Goal: Browse casually

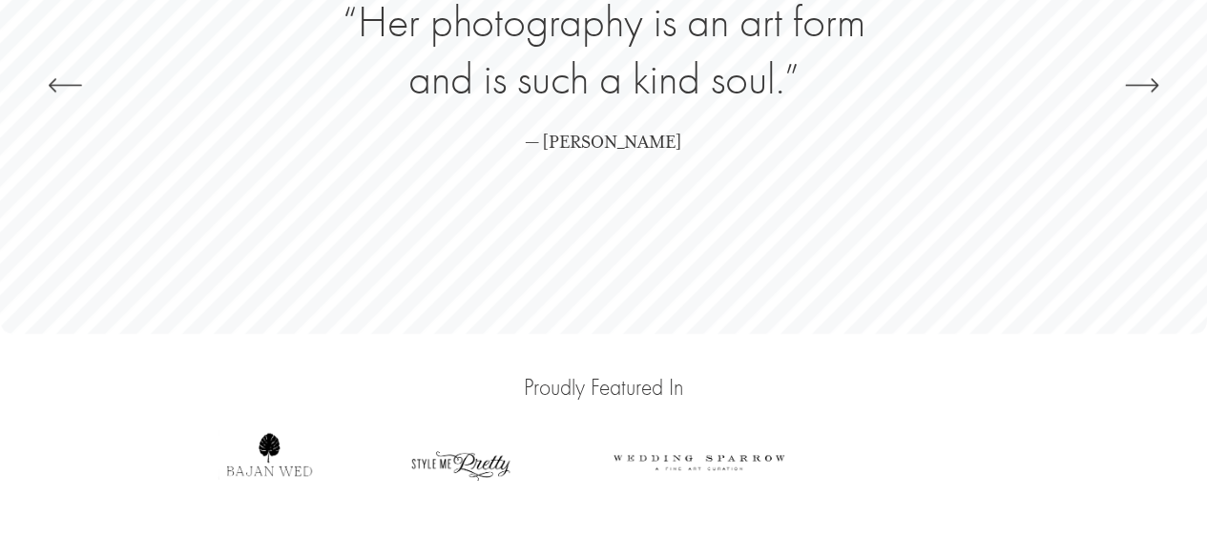
scroll to position [4354, 0]
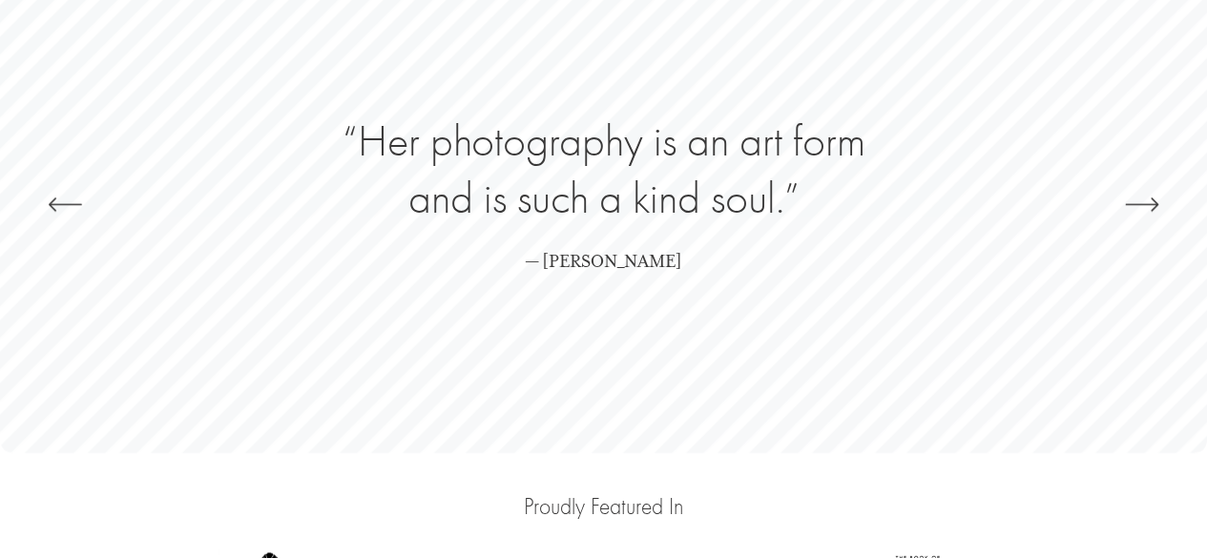
click at [1138, 204] on icon "\a \a \a Next\a \a" at bounding box center [1141, 204] width 31 height 0
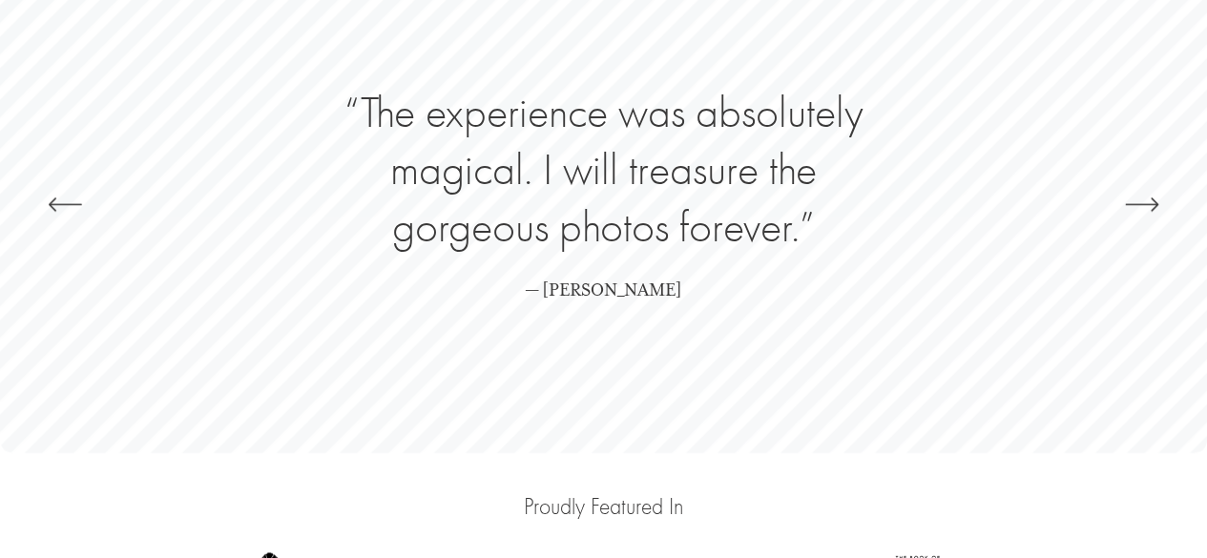
click at [1138, 204] on icon "\a \a \a Next\a \a" at bounding box center [1141, 204] width 31 height 0
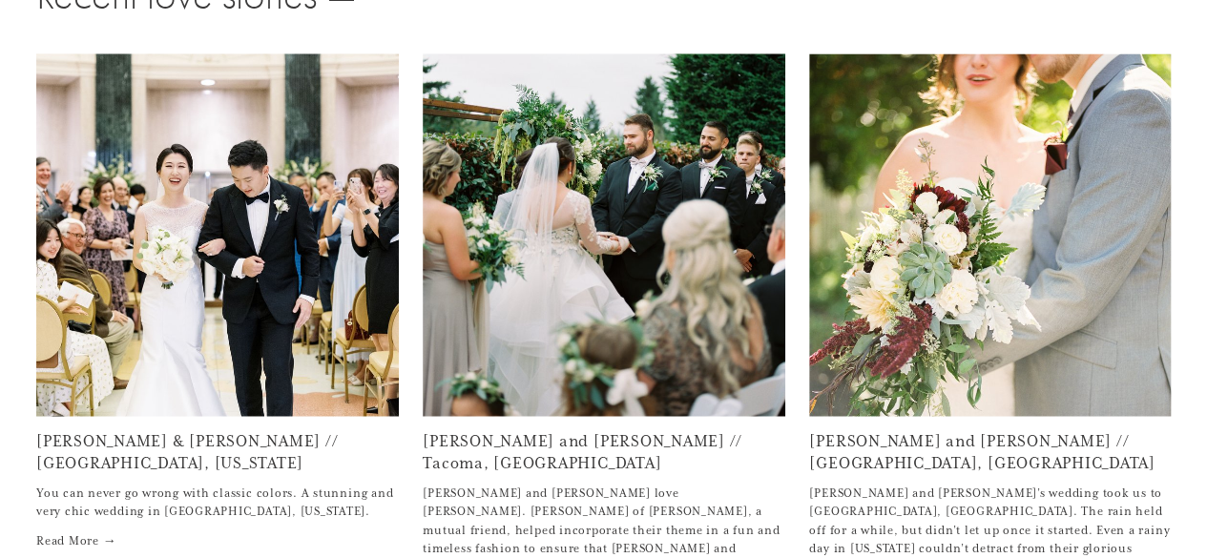
scroll to position [5286, 0]
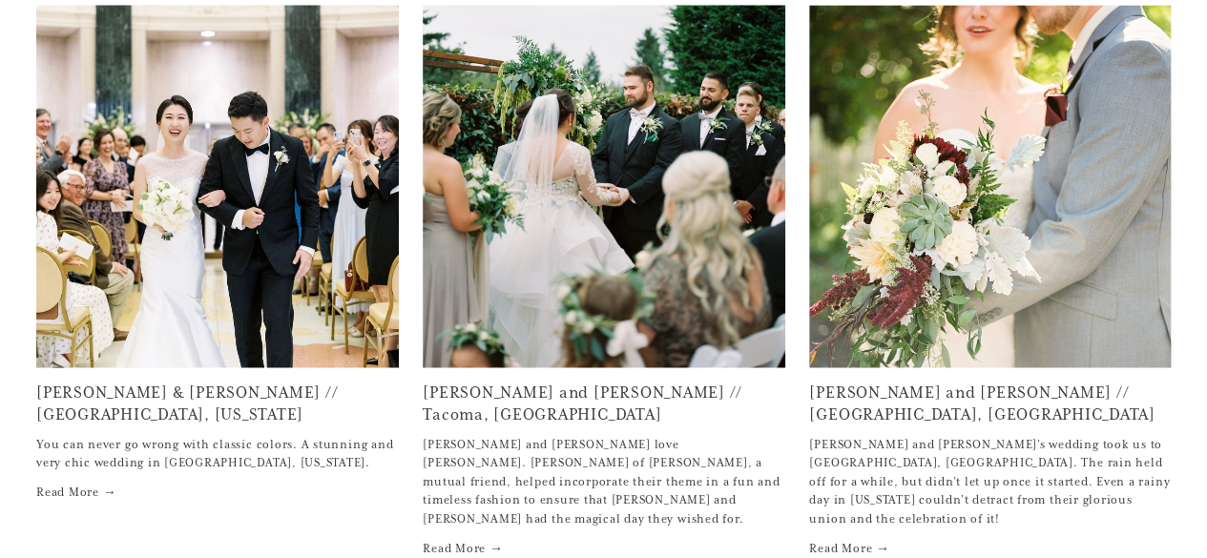
click at [334, 234] on img at bounding box center [217, 186] width 362 height 544
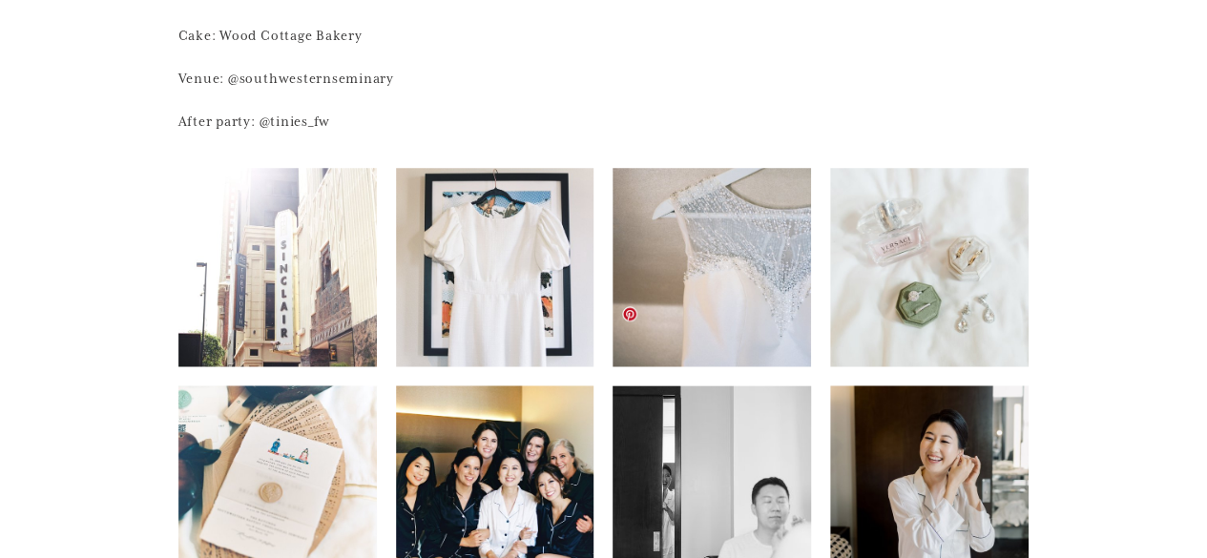
scroll to position [992, 0]
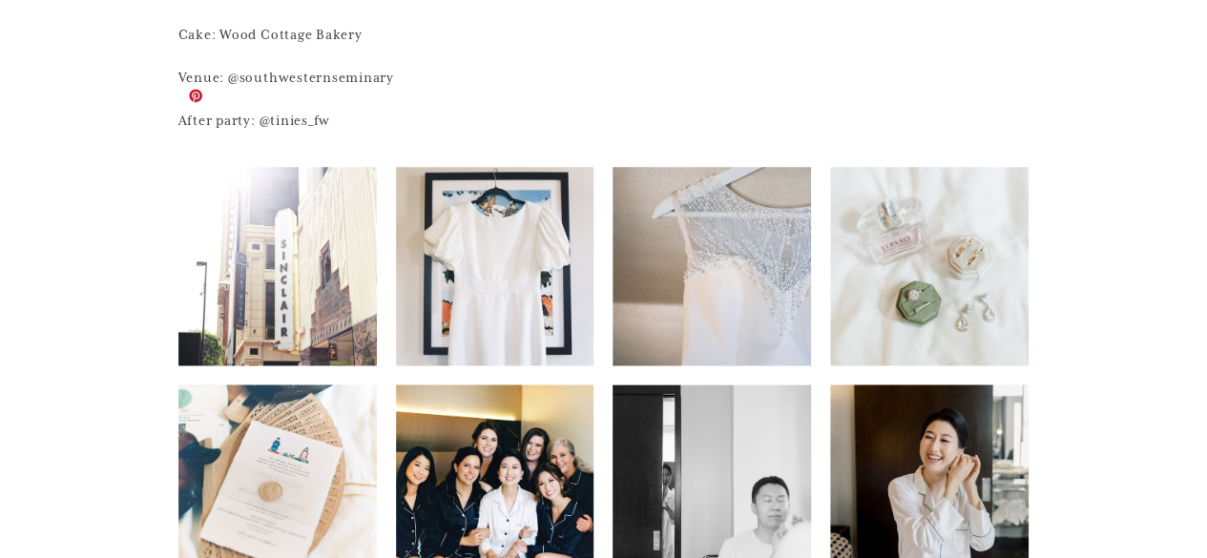
click at [280, 162] on img at bounding box center [277, 266] width 198 height 263
click at [307, 169] on img at bounding box center [277, 266] width 198 height 263
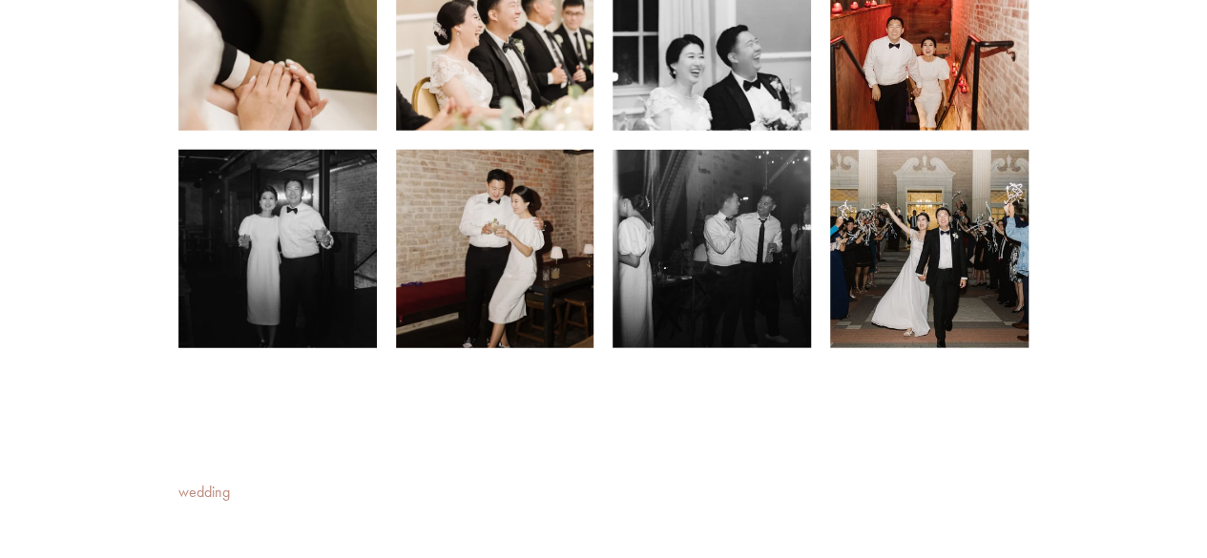
scroll to position [6228, 0]
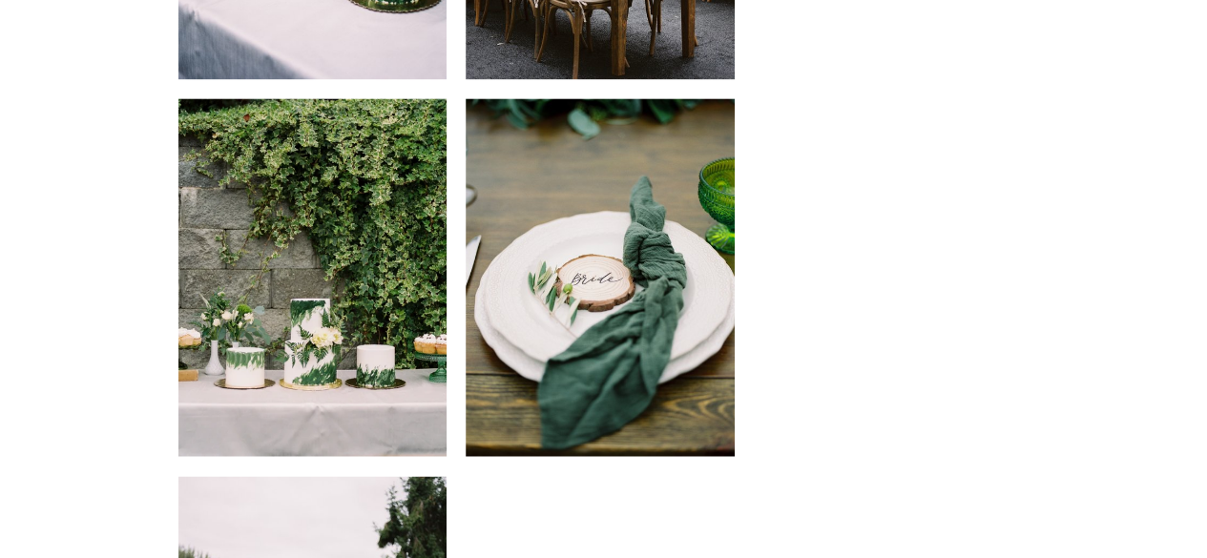
scroll to position [9138, 0]
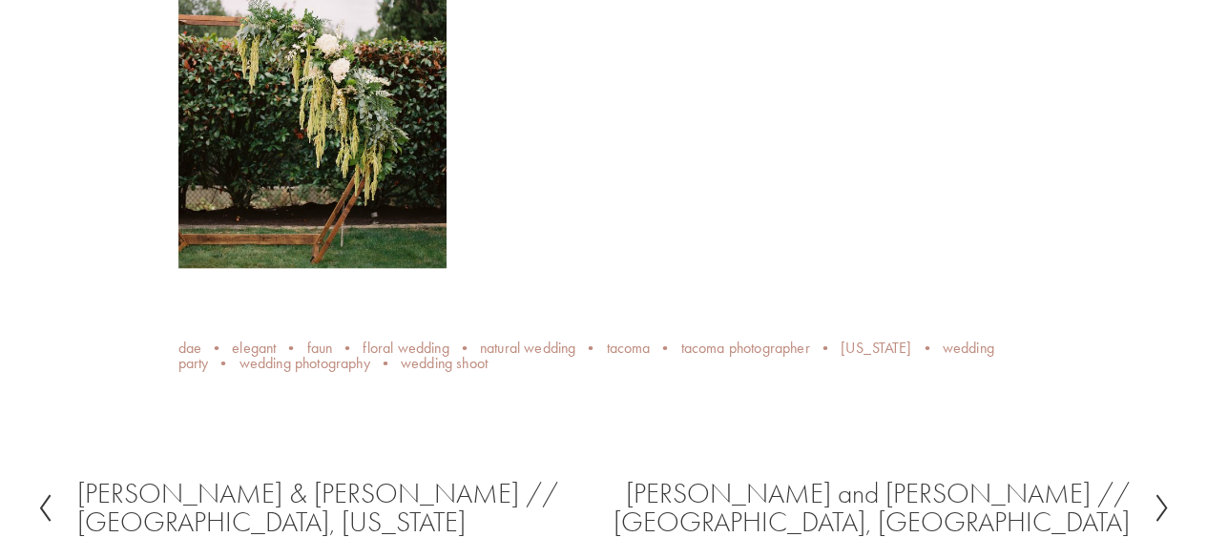
click at [1033, 480] on h2 "[PERSON_NAME] and [PERSON_NAME] // [GEOGRAPHIC_DATA], [GEOGRAPHIC_DATA]" at bounding box center [867, 508] width 527 height 56
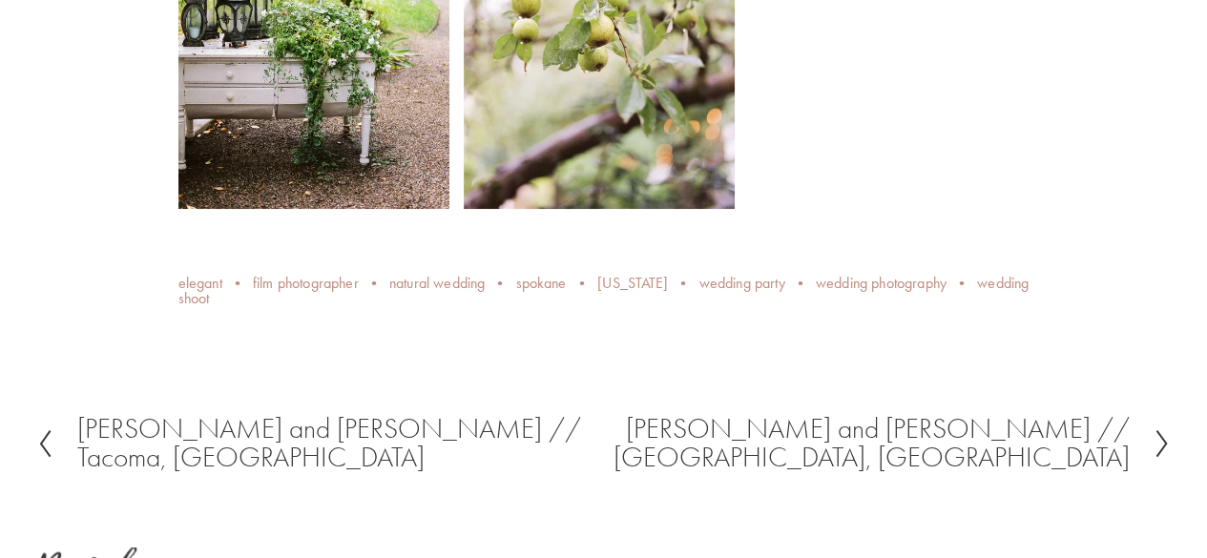
scroll to position [7616, 0]
click at [881, 414] on h2 "[PERSON_NAME] and [PERSON_NAME] // [GEOGRAPHIC_DATA], [GEOGRAPHIC_DATA]" at bounding box center [867, 442] width 527 height 56
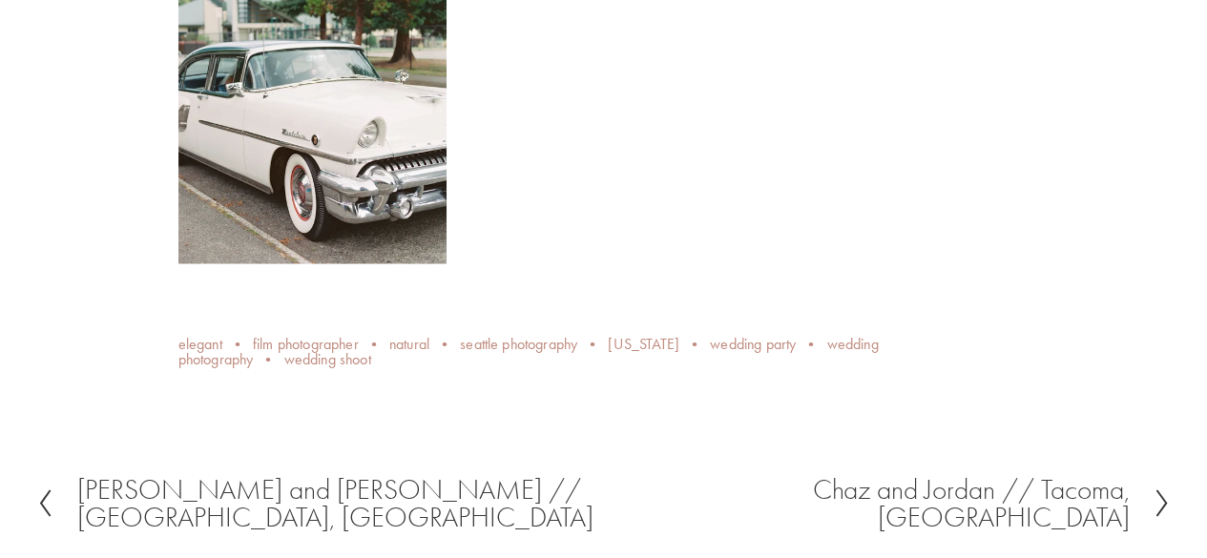
scroll to position [5258, 0]
click at [912, 474] on h2 "Chaz and Jordan // Tacoma, [GEOGRAPHIC_DATA]" at bounding box center [867, 502] width 527 height 56
click at [867, 474] on h2 "Chaz and Jordan // Tacoma, WA" at bounding box center [867, 502] width 527 height 56
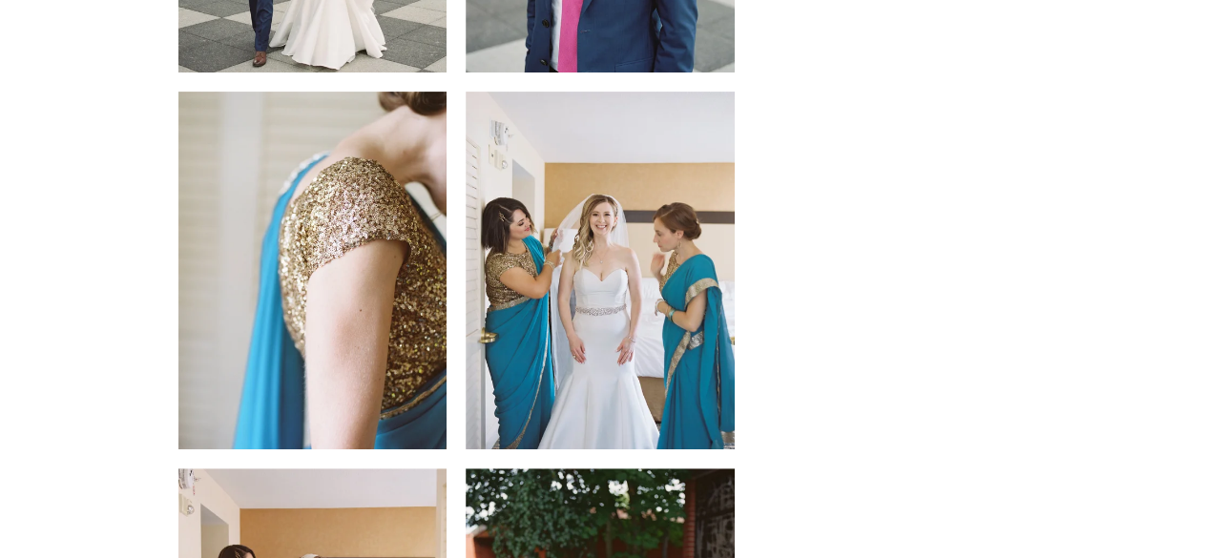
scroll to position [3884, 0]
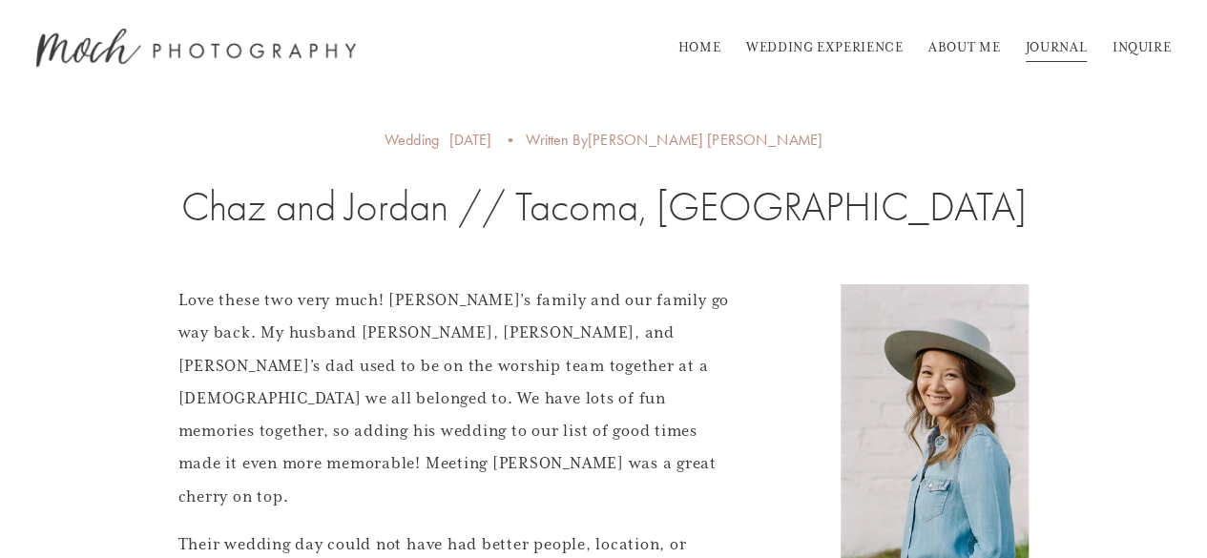
click at [685, 44] on link "HOME" at bounding box center [699, 47] width 43 height 31
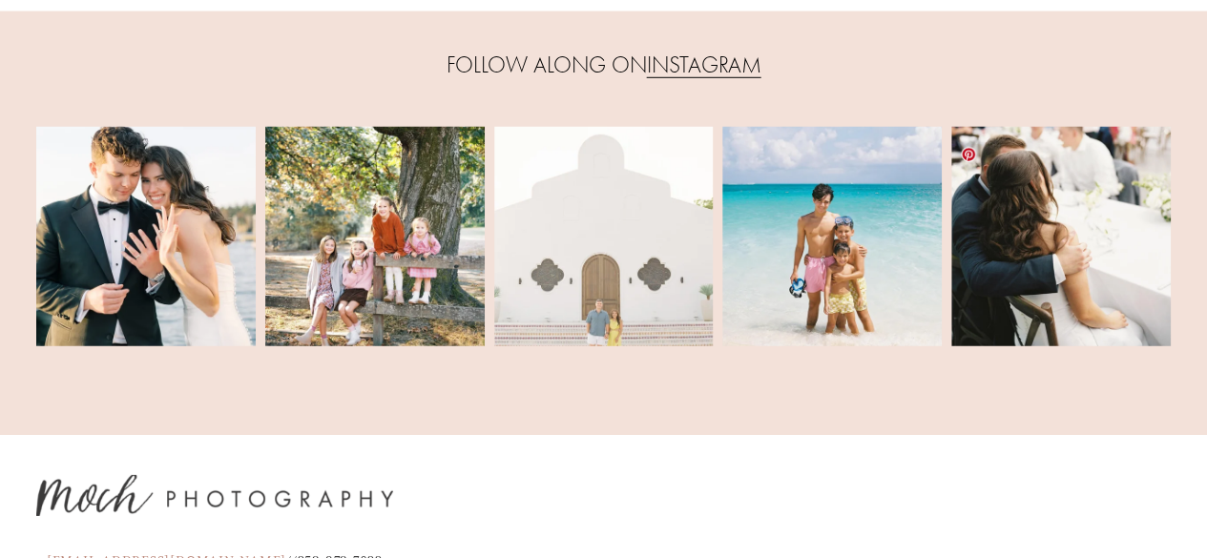
scroll to position [6366, 0]
click at [165, 226] on img at bounding box center [145, 236] width 219 height 293
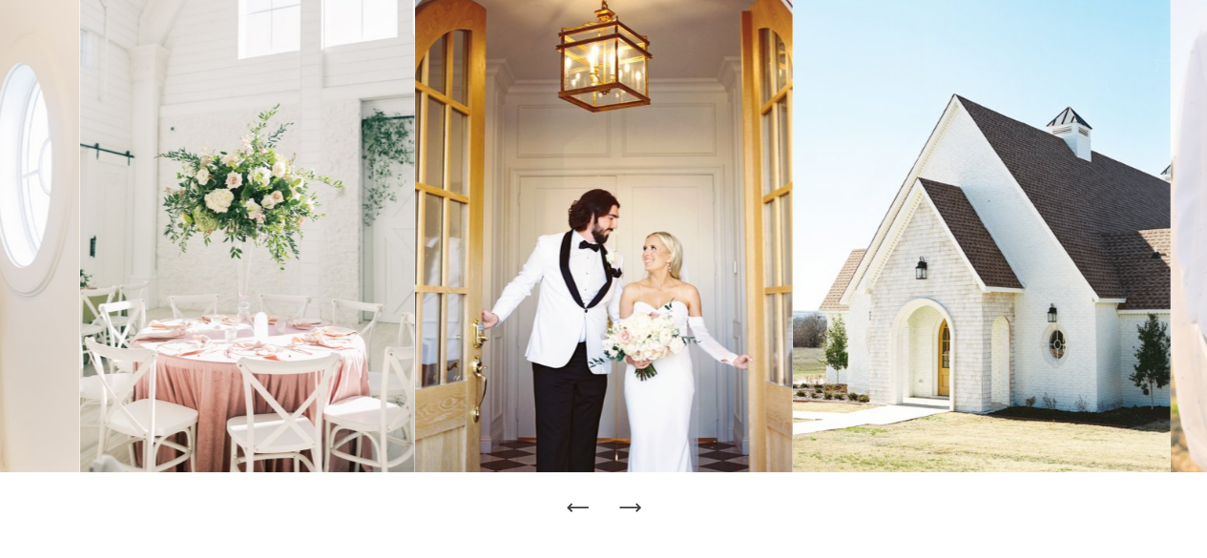
scroll to position [0, 0]
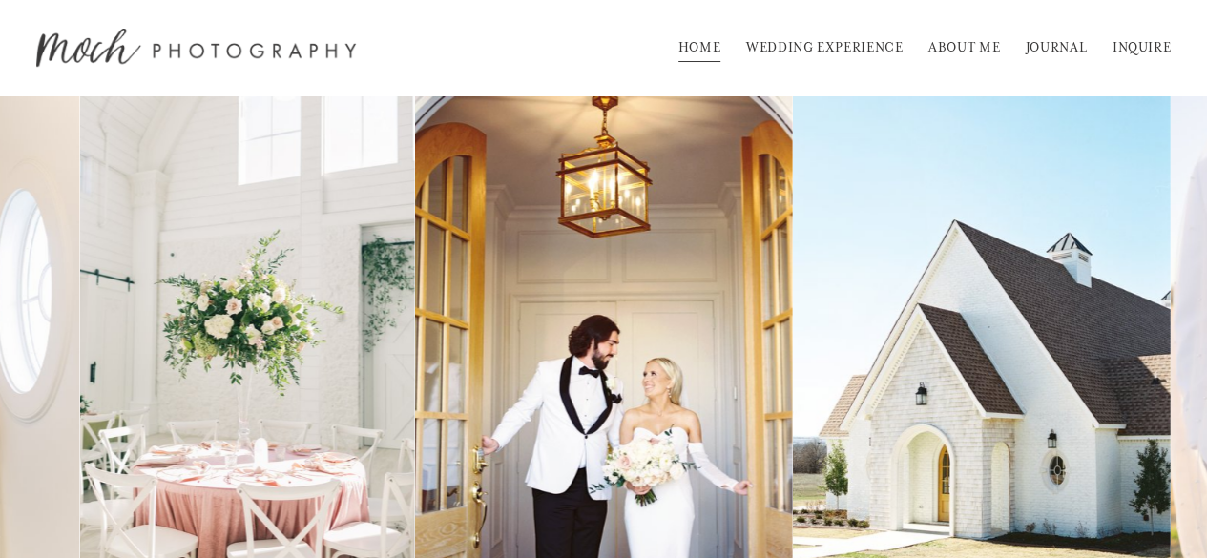
click at [824, 45] on link "WEDDING EXPERIENCE" at bounding box center [824, 47] width 157 height 31
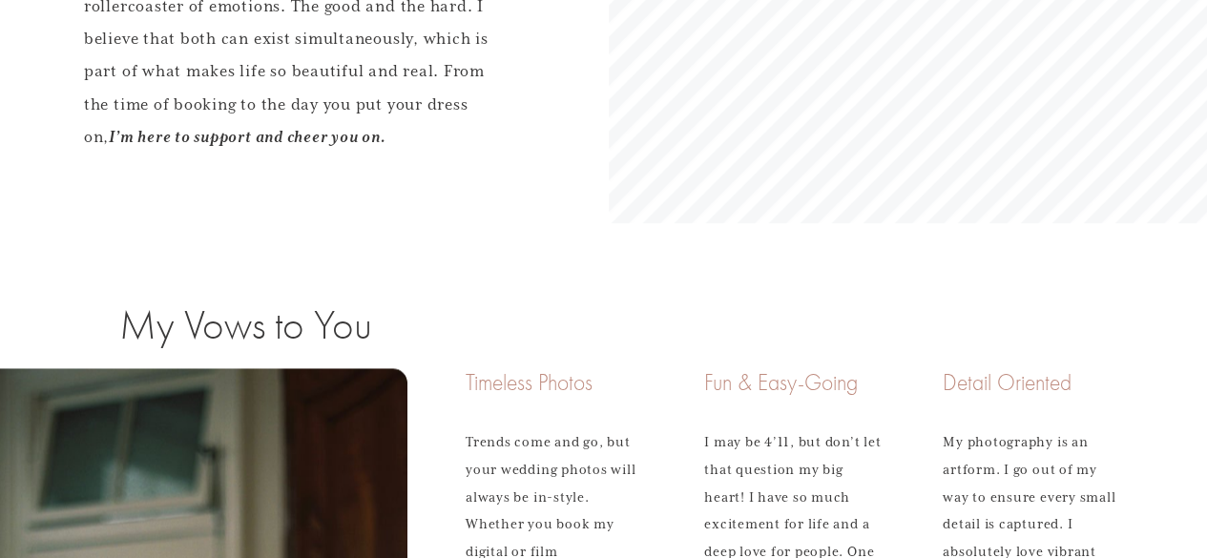
scroll to position [1354, 0]
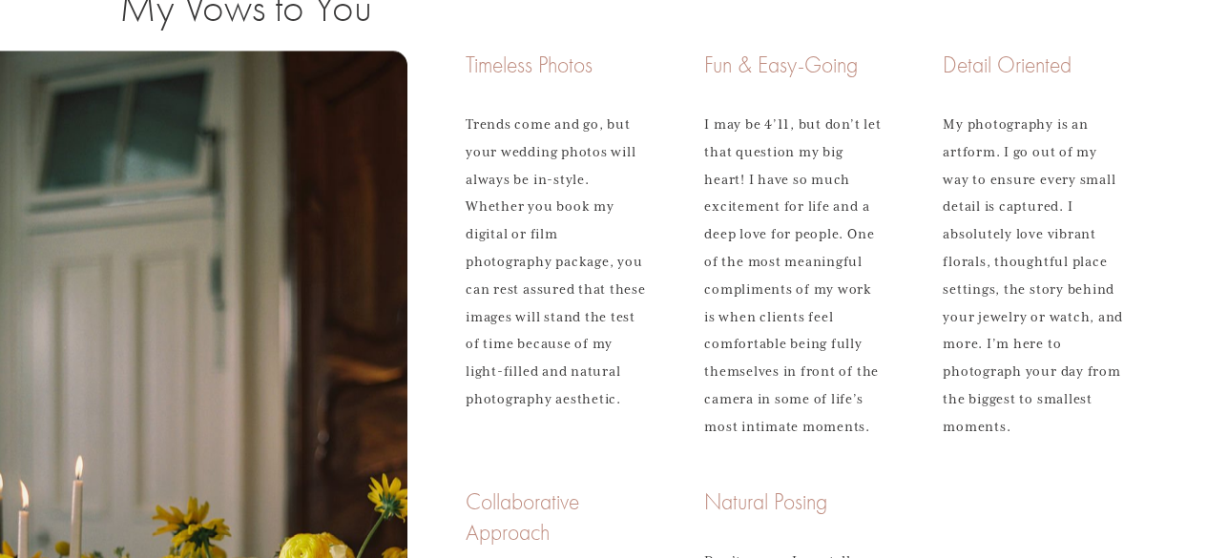
click at [931, 342] on div "My Vows to You Timeless Photos Trends come and go, but your wedding photos will…" at bounding box center [603, 455] width 1207 height 1018
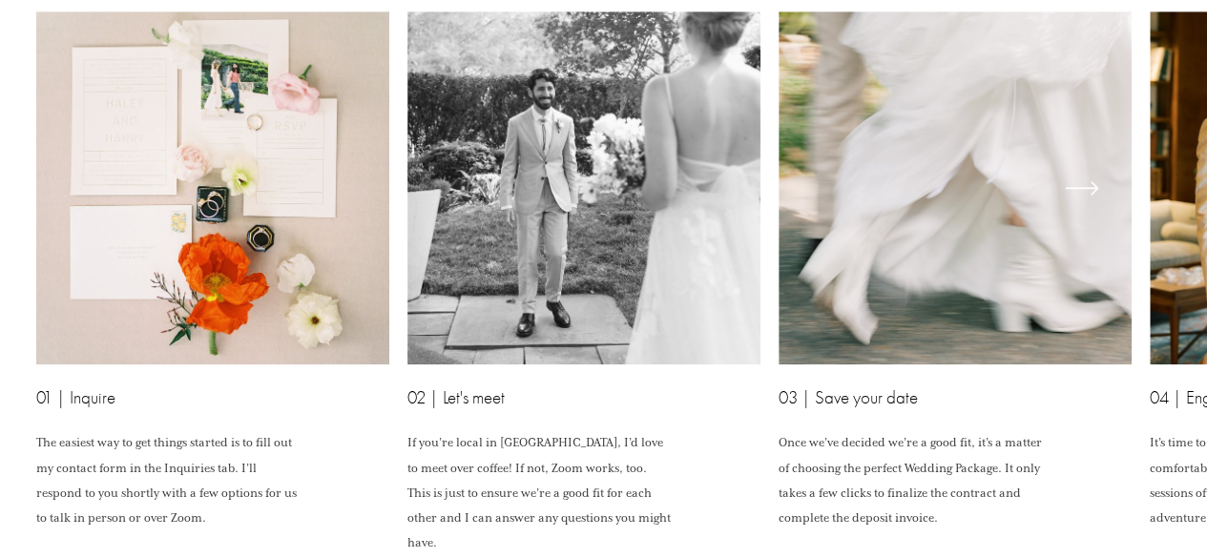
scroll to position [4426, 0]
click at [1101, 216] on div "\a \a \a Next\a \a" at bounding box center [1081, 186] width 57 height 57
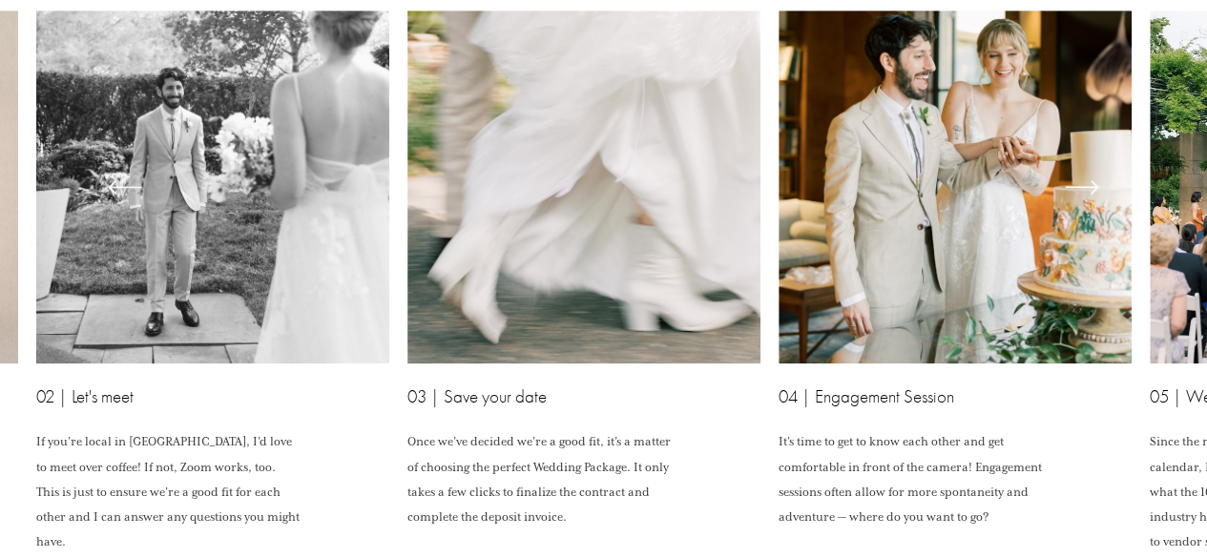
click at [1100, 216] on div "\a \a \a Next\a \a" at bounding box center [1081, 186] width 57 height 57
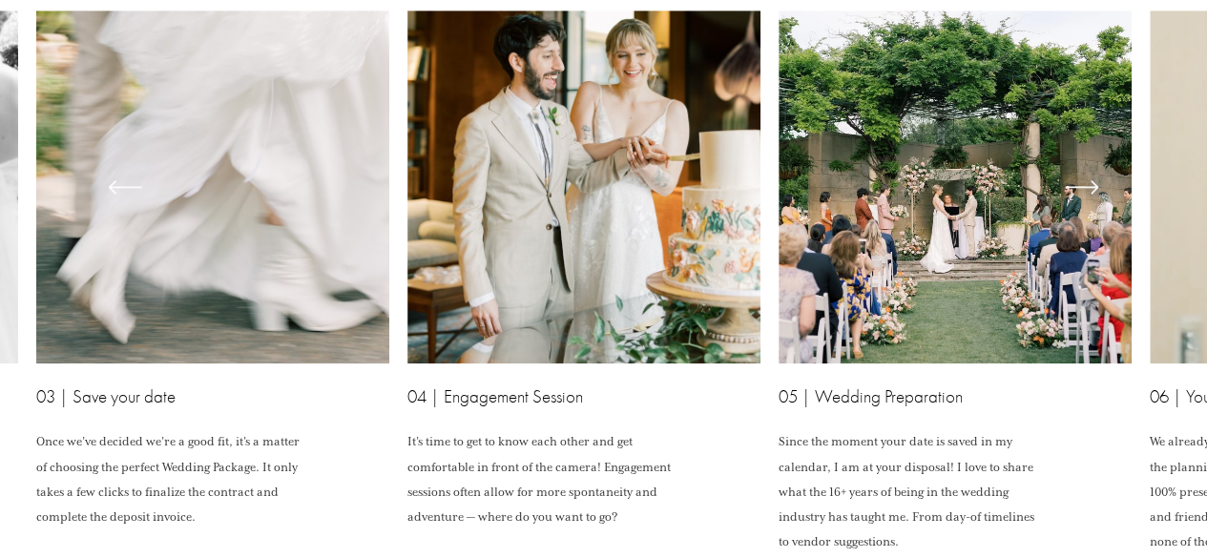
click at [1100, 216] on div "\a \a \a Next\a \a" at bounding box center [1081, 186] width 57 height 57
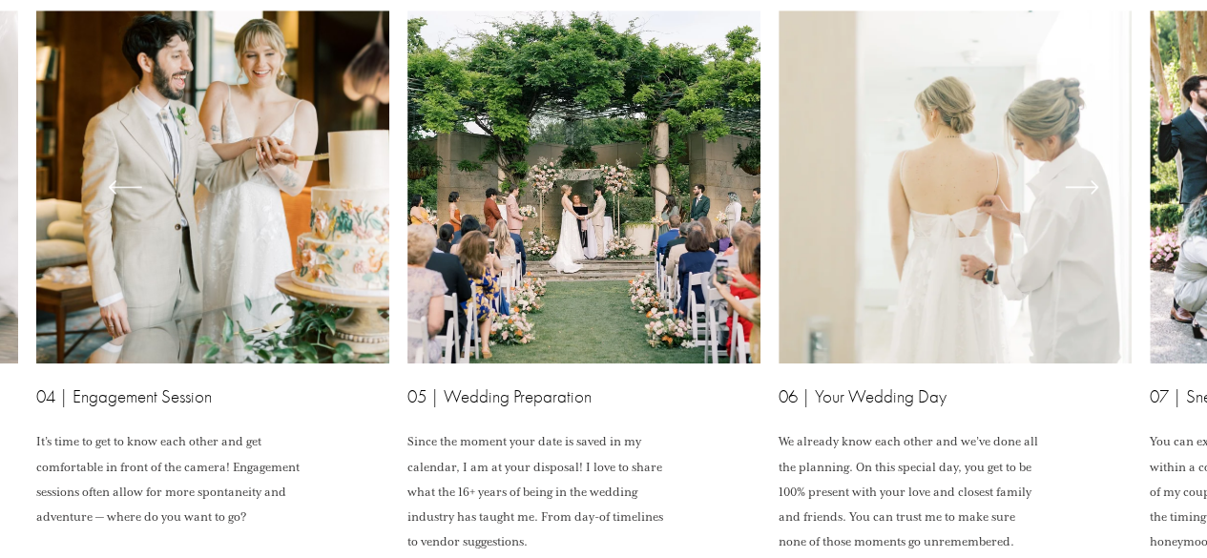
click at [1100, 216] on div "\a \a \a Next\a \a" at bounding box center [1081, 186] width 57 height 57
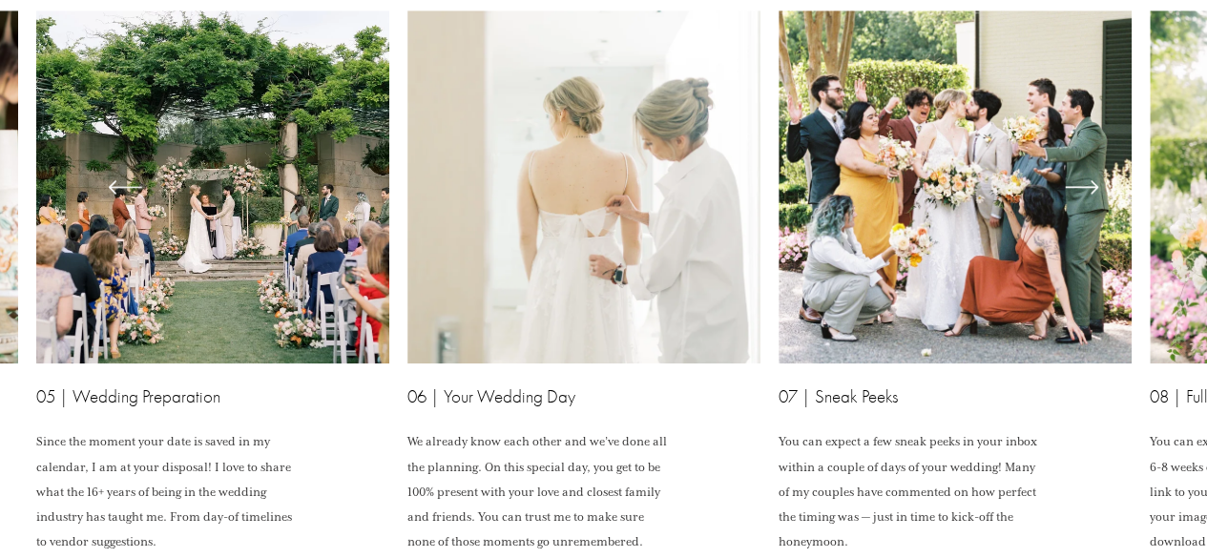
click at [1100, 216] on div "\a \a \a Next\a \a" at bounding box center [1081, 186] width 57 height 57
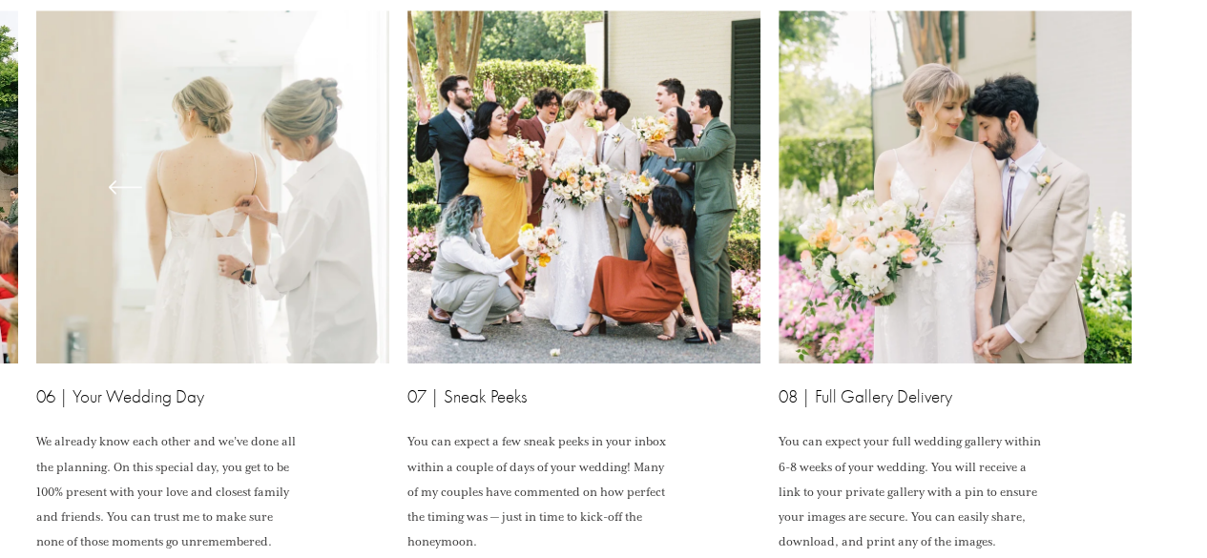
click at [1100, 247] on ul "01 | Inquire The easiest way to get things started is to fill out my contact fo…" at bounding box center [603, 282] width 1134 height 544
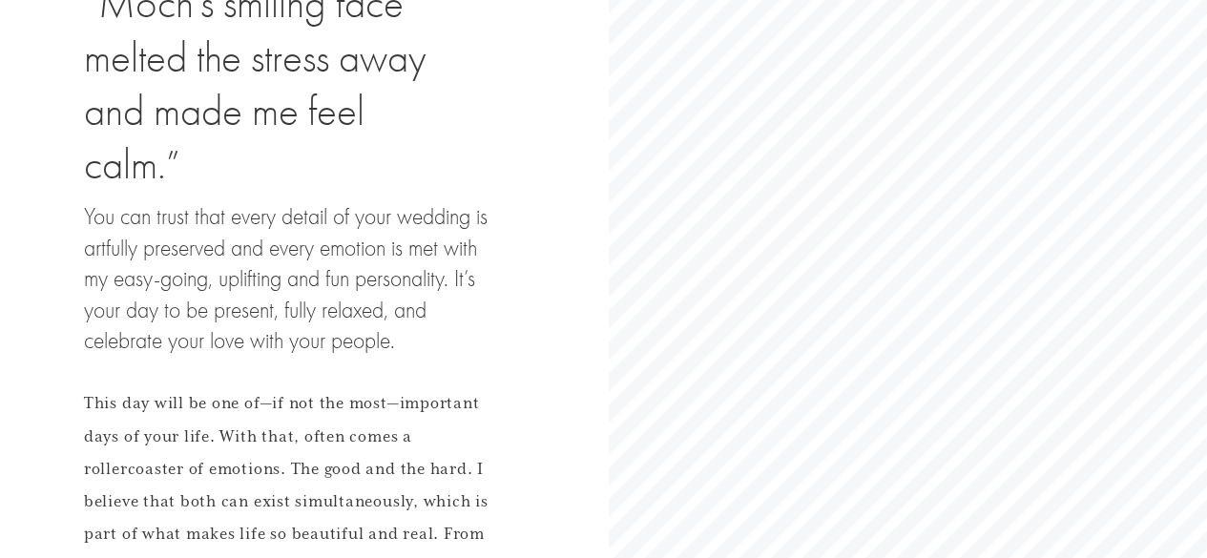
scroll to position [0, 0]
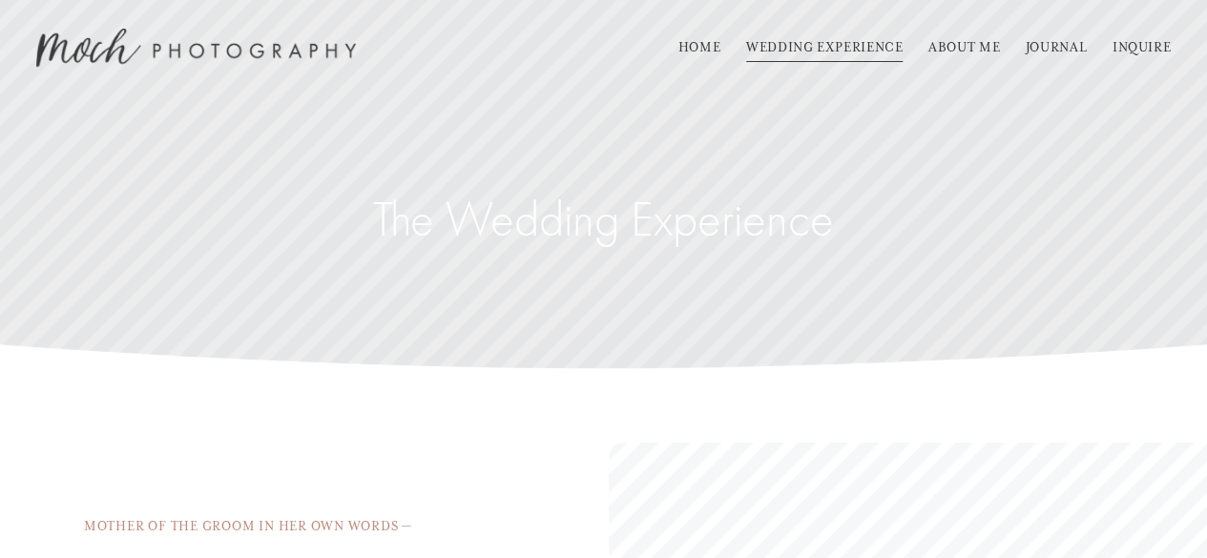
click at [977, 43] on link "ABOUT ME" at bounding box center [964, 47] width 72 height 31
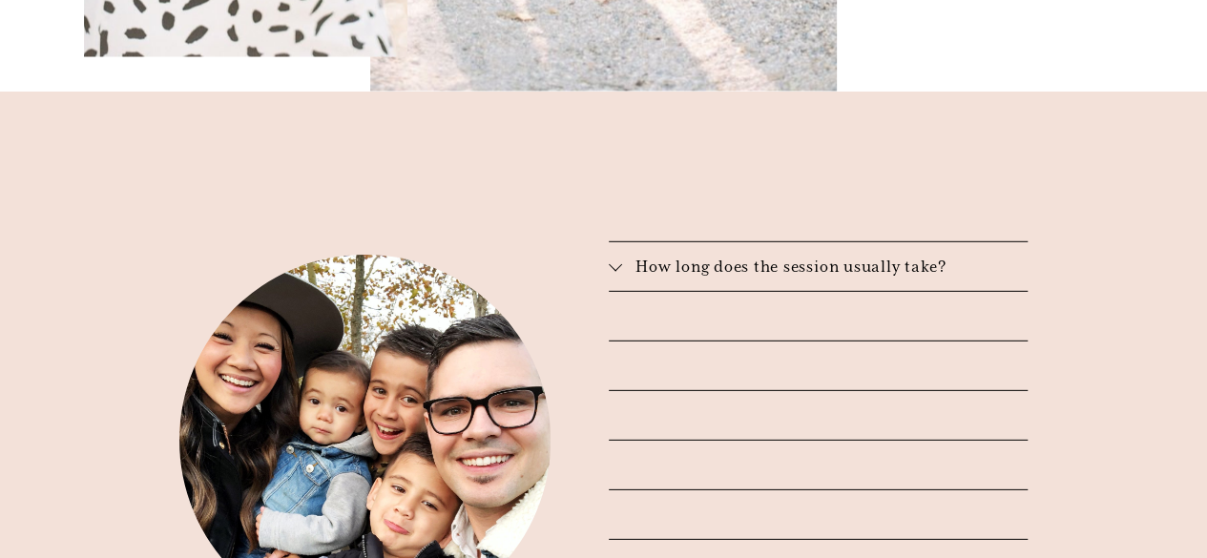
scroll to position [2716, 0]
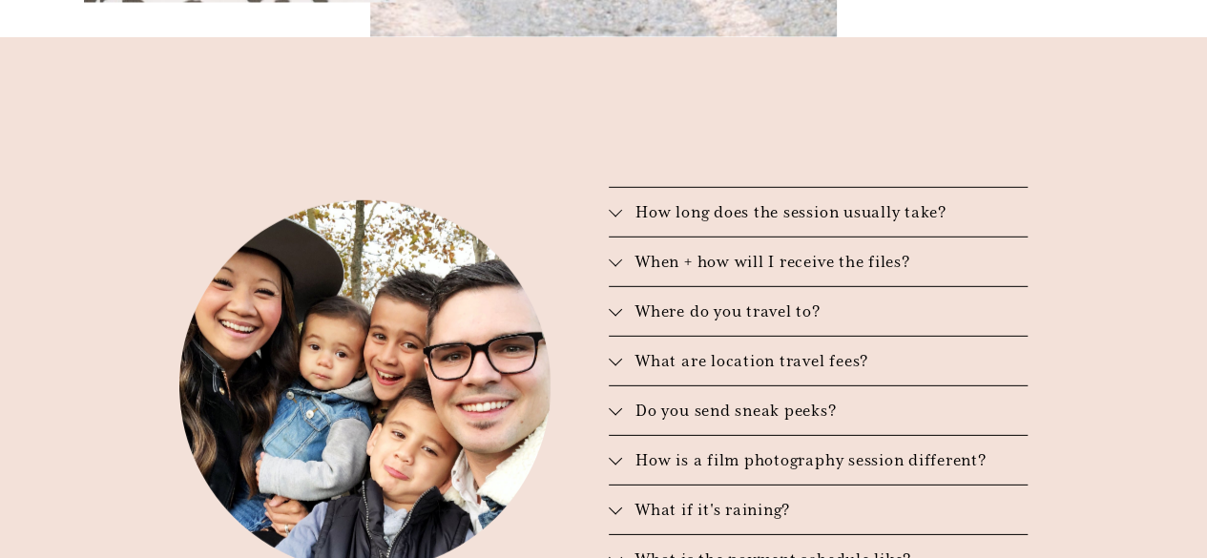
click at [778, 252] on span "When + how will I receive the files?" at bounding box center [824, 262] width 405 height 20
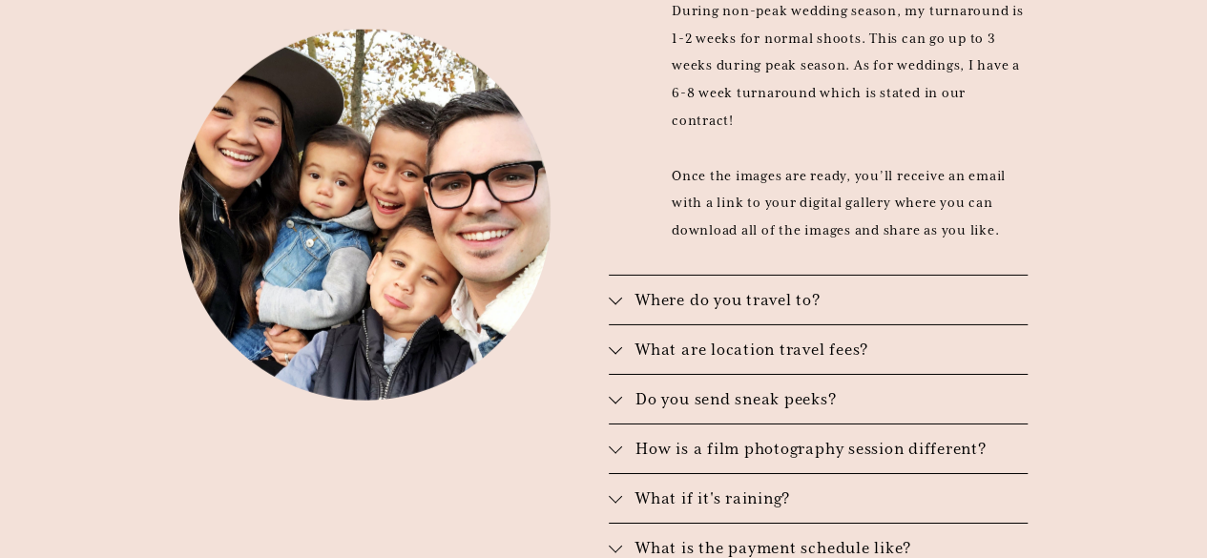
scroll to position [3048, 0]
click at [746, 388] on span "Do you send sneak peeks?" at bounding box center [824, 398] width 405 height 20
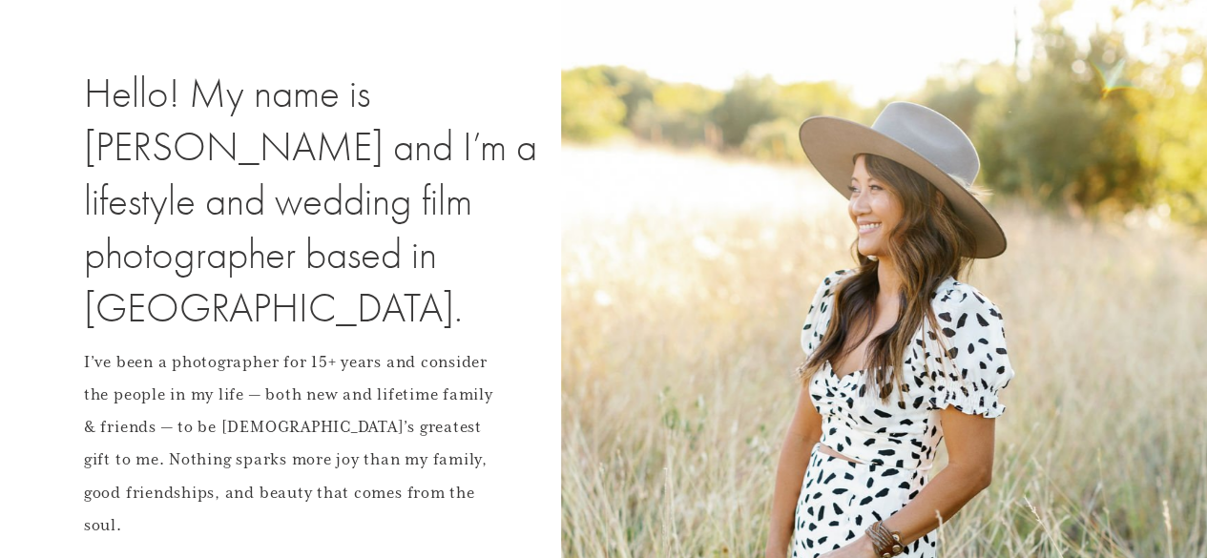
scroll to position [0, 0]
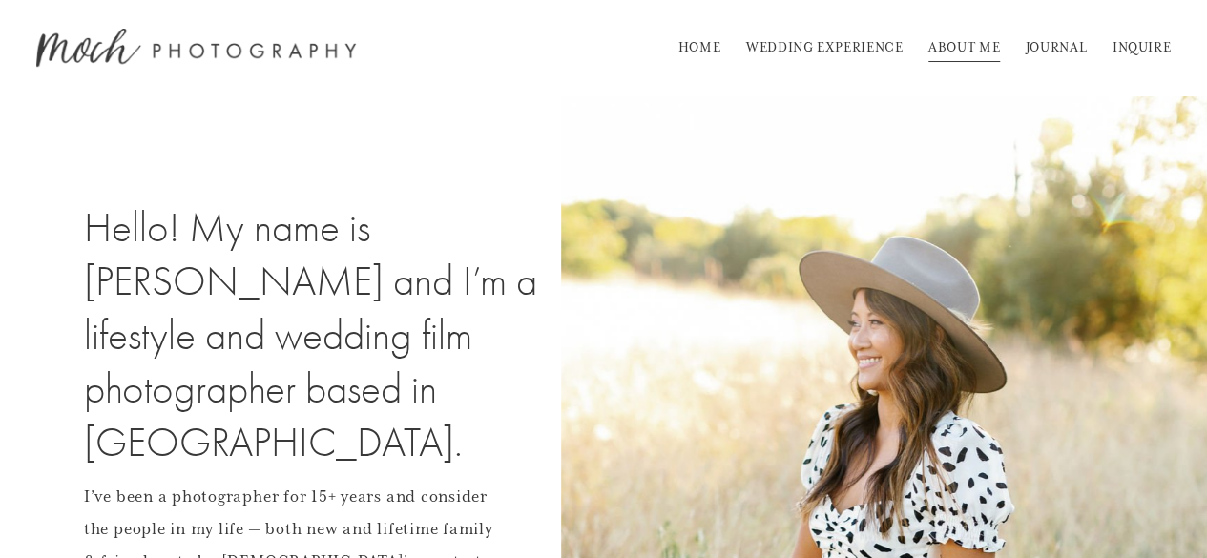
click at [1054, 47] on link "JOURNAL" at bounding box center [1055, 47] width 61 height 31
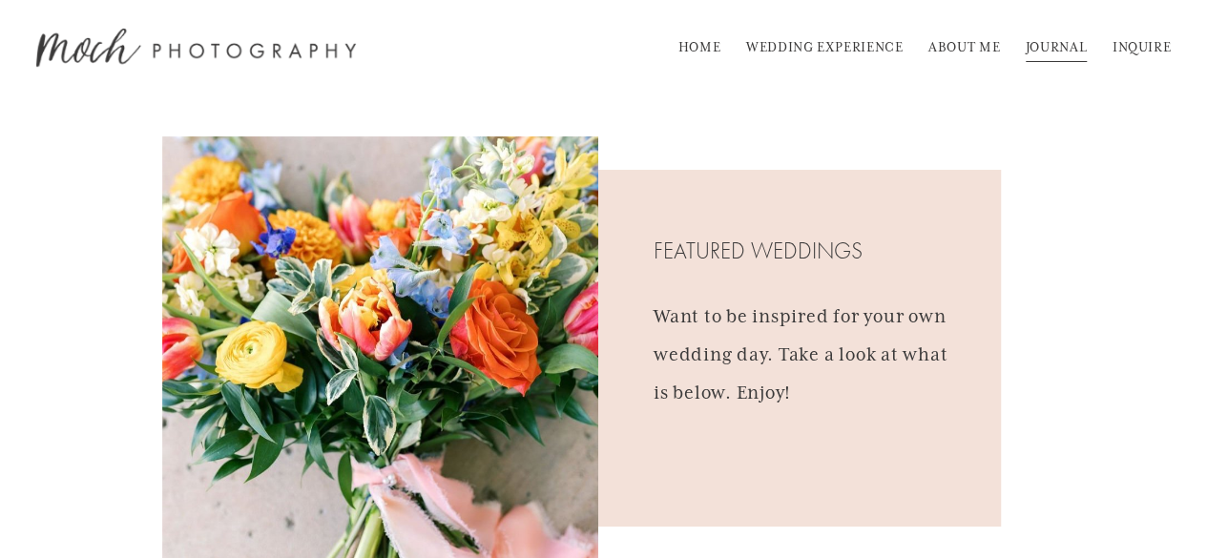
click at [696, 40] on link "HOME" at bounding box center [699, 47] width 43 height 31
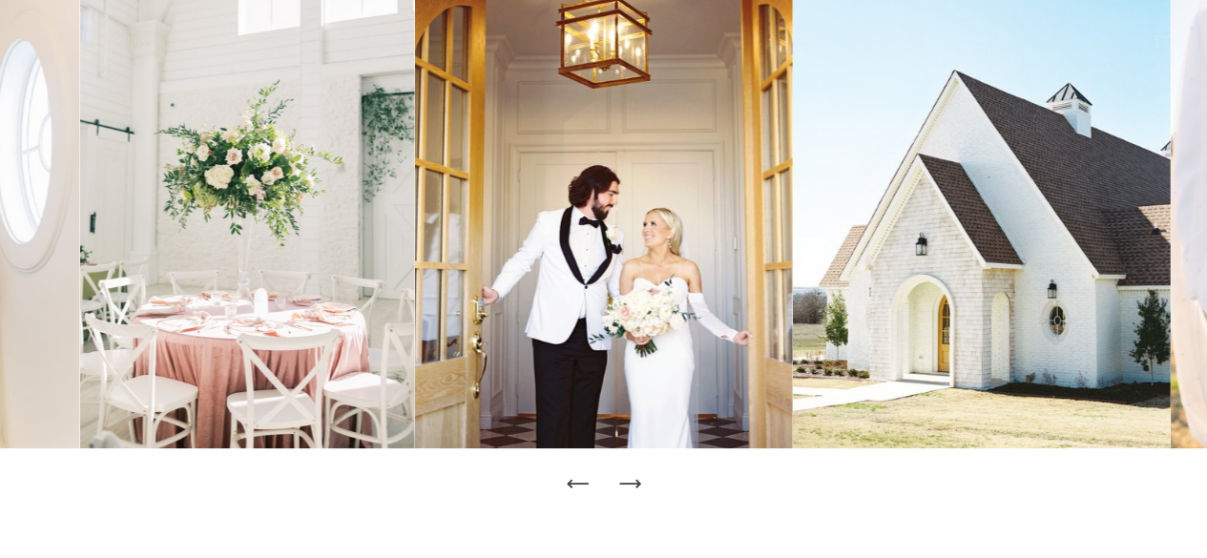
scroll to position [151, 0]
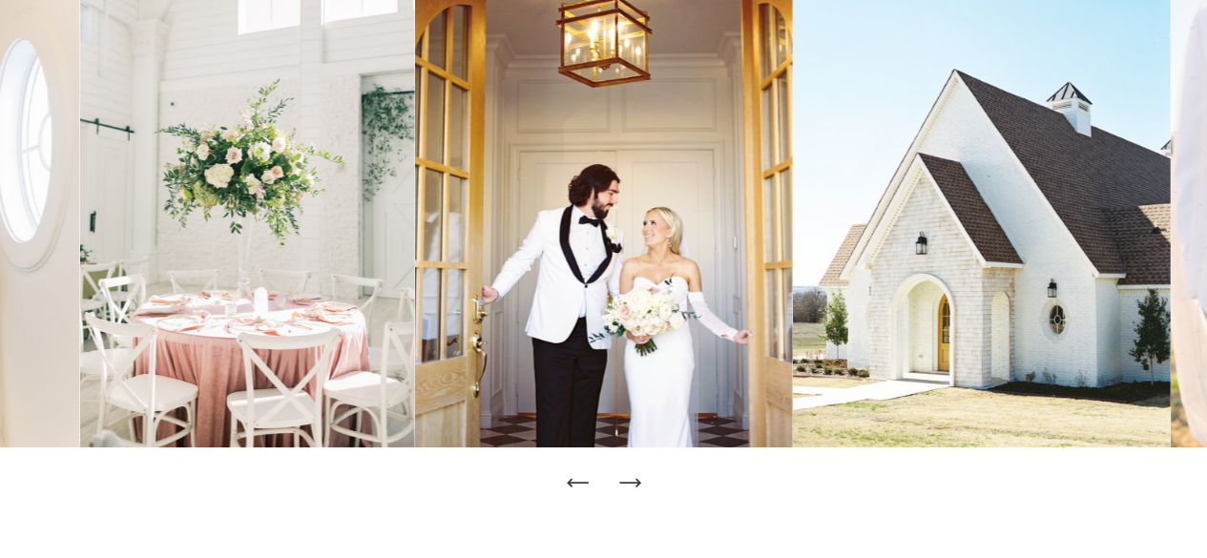
click at [628, 478] on icon "Next Slide" at bounding box center [629, 482] width 27 height 27
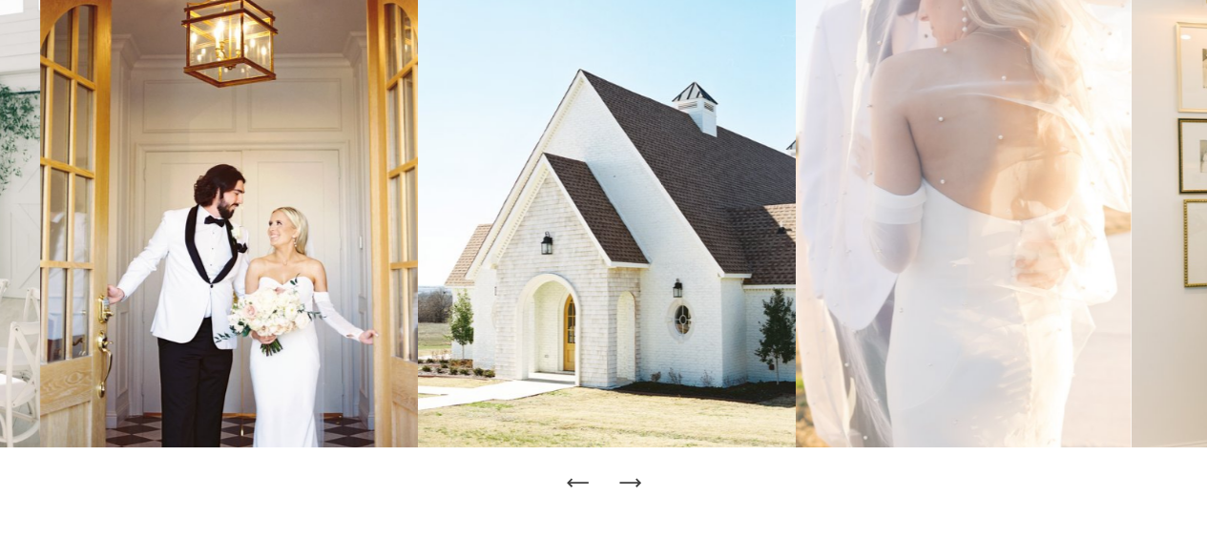
click at [628, 478] on icon "Next Slide" at bounding box center [629, 482] width 27 height 27
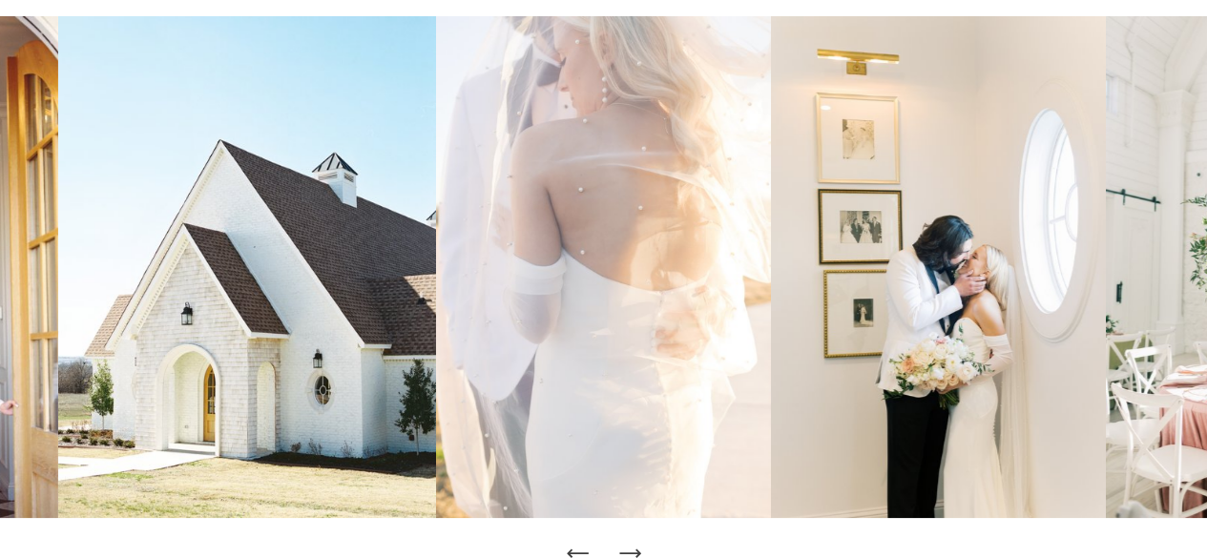
scroll to position [165, 0]
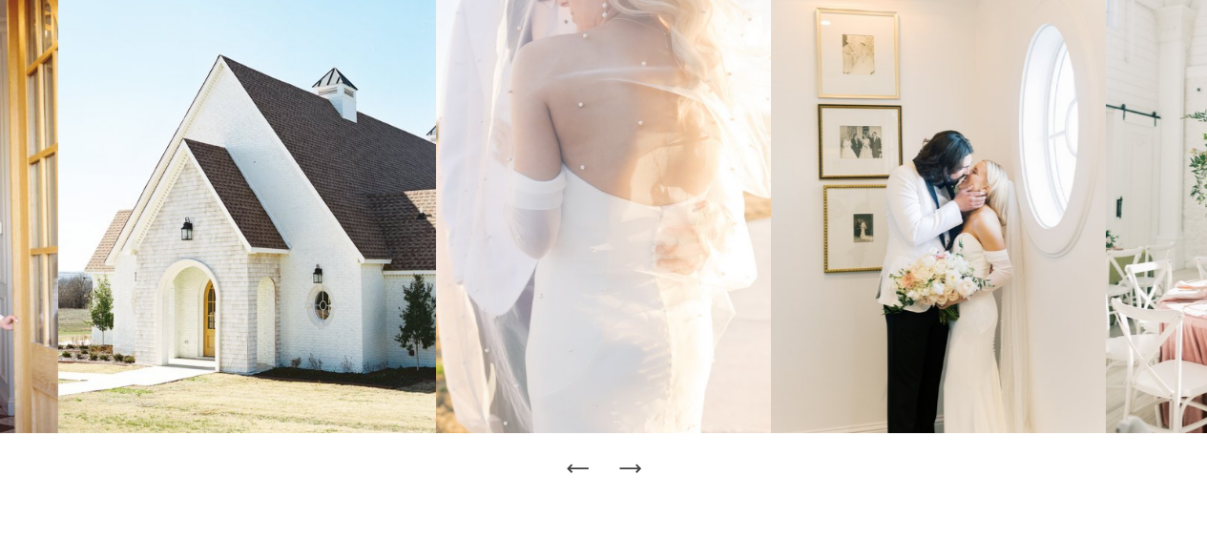
click at [635, 475] on icon "Next Slide" at bounding box center [629, 468] width 27 height 27
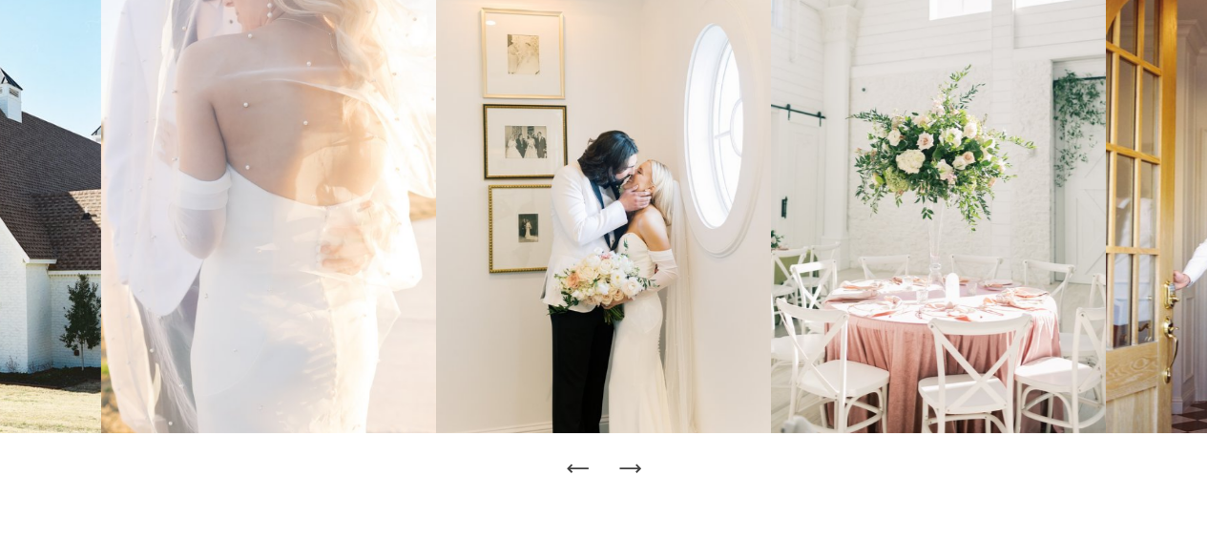
click at [635, 475] on icon "Next Slide" at bounding box center [629, 468] width 27 height 27
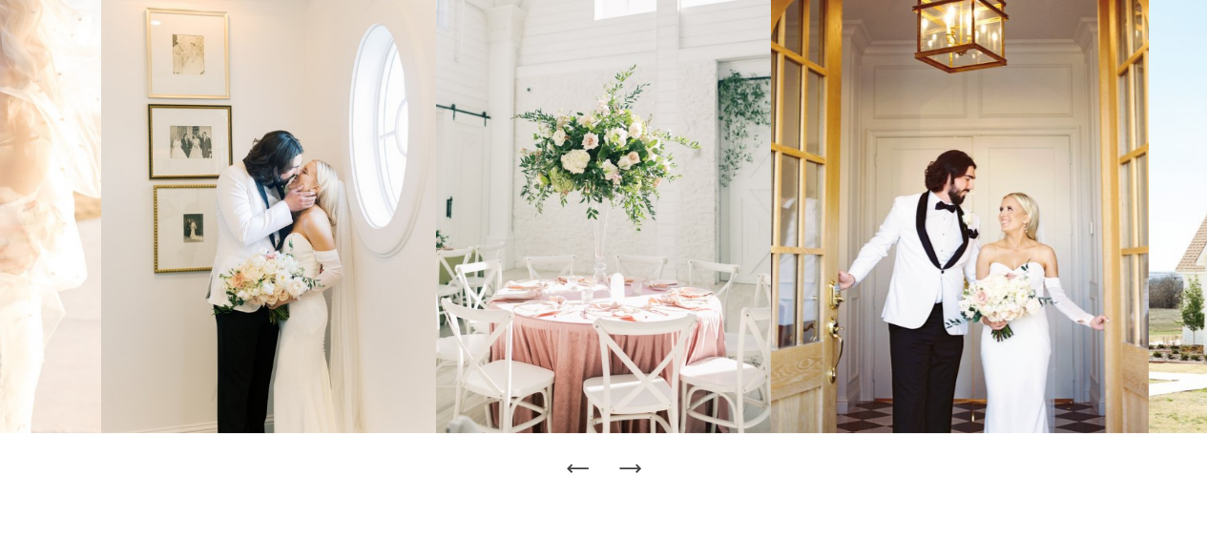
click at [635, 475] on icon "Next Slide" at bounding box center [629, 468] width 27 height 27
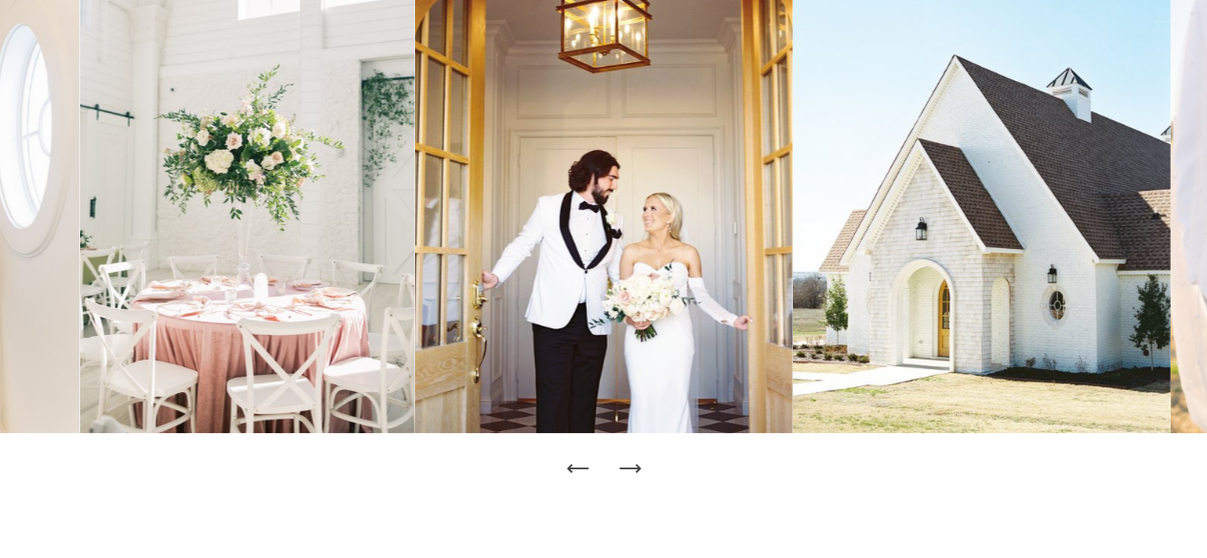
click at [580, 466] on icon "Previous Slide" at bounding box center [578, 468] width 27 height 27
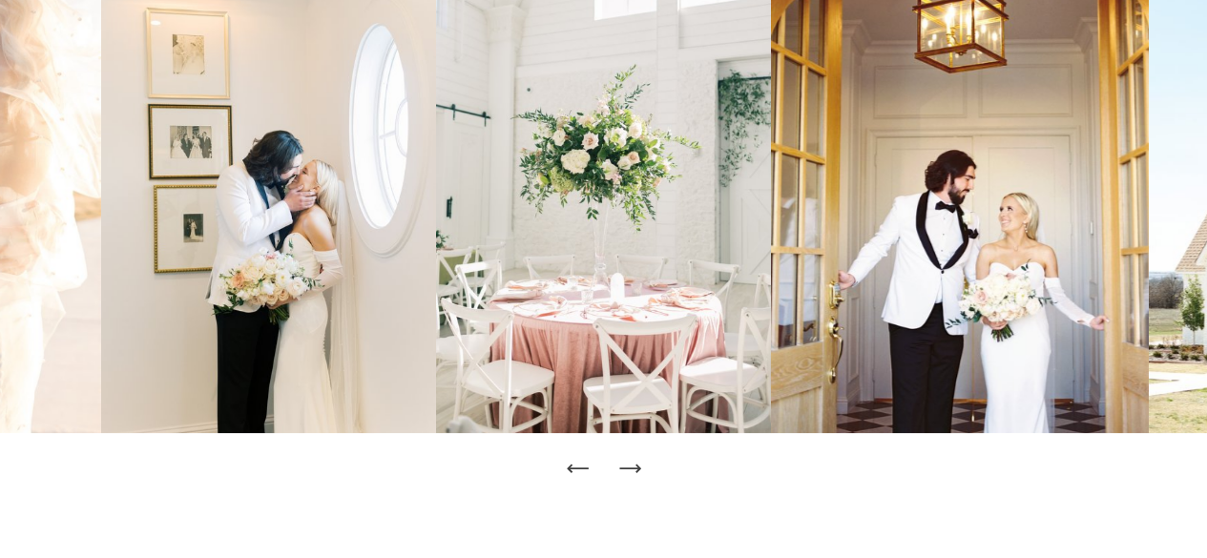
click at [580, 466] on icon "Previous Slide" at bounding box center [578, 468] width 27 height 27
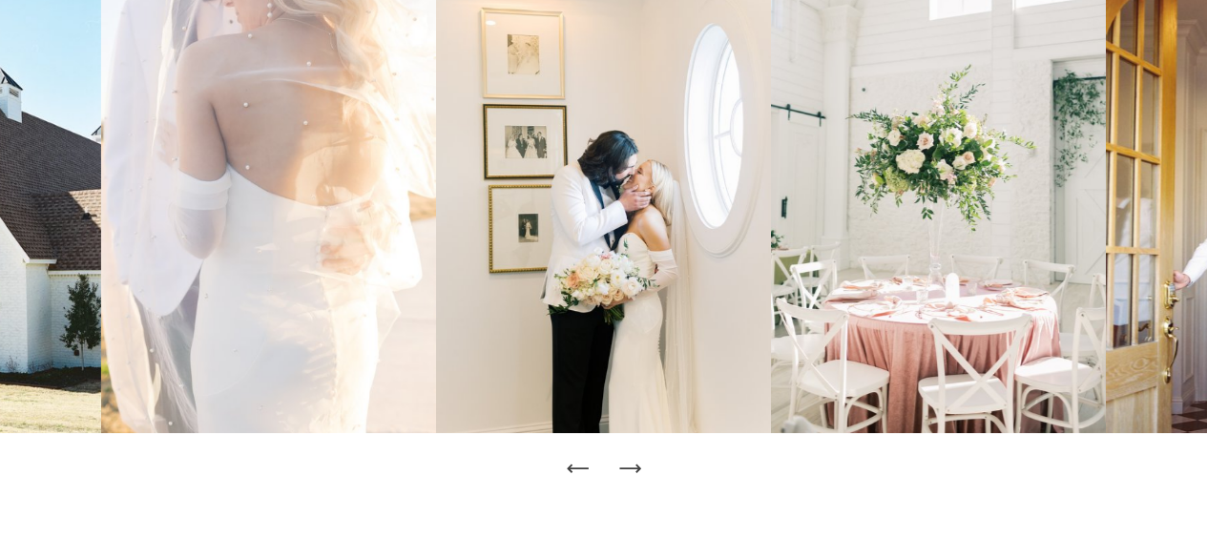
click at [580, 466] on icon "Previous Slide" at bounding box center [578, 468] width 27 height 27
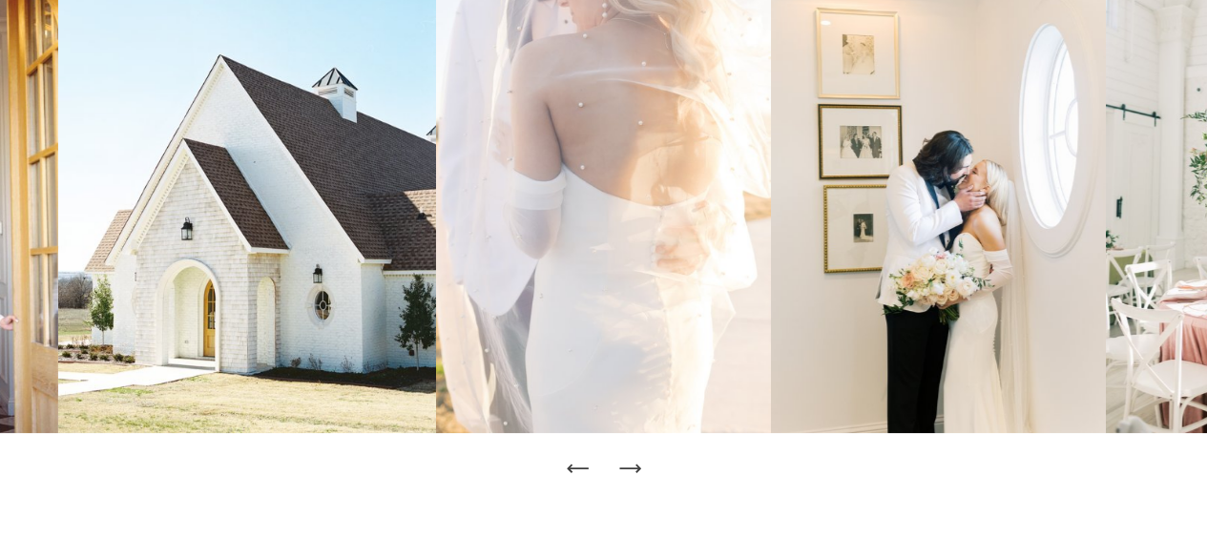
click at [580, 466] on icon "Previous Slide" at bounding box center [578, 468] width 27 height 27
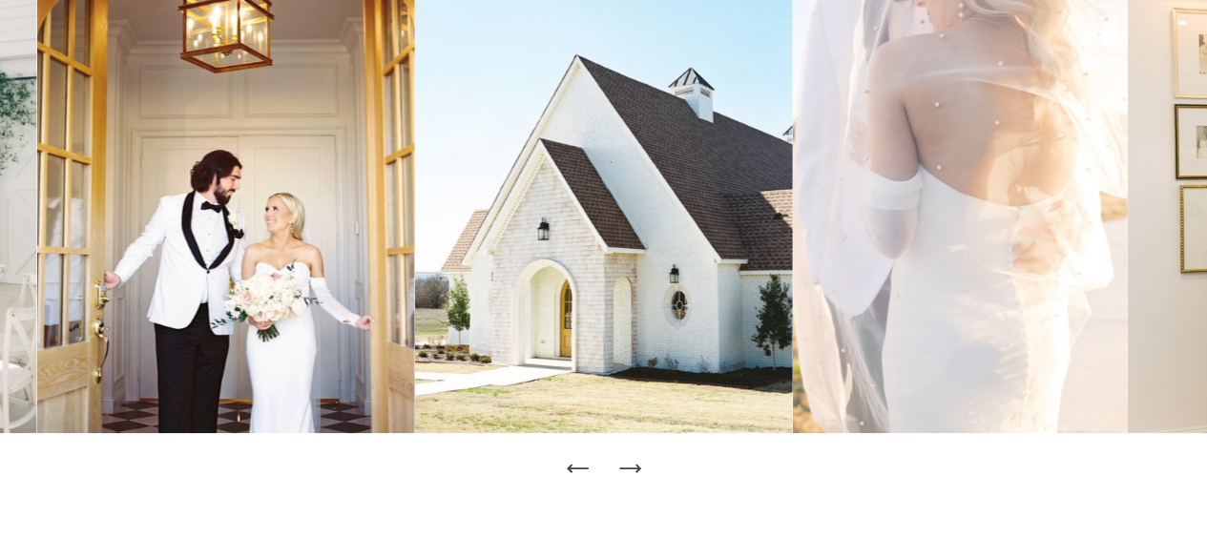
click at [580, 466] on icon "Previous Slide" at bounding box center [578, 468] width 27 height 27
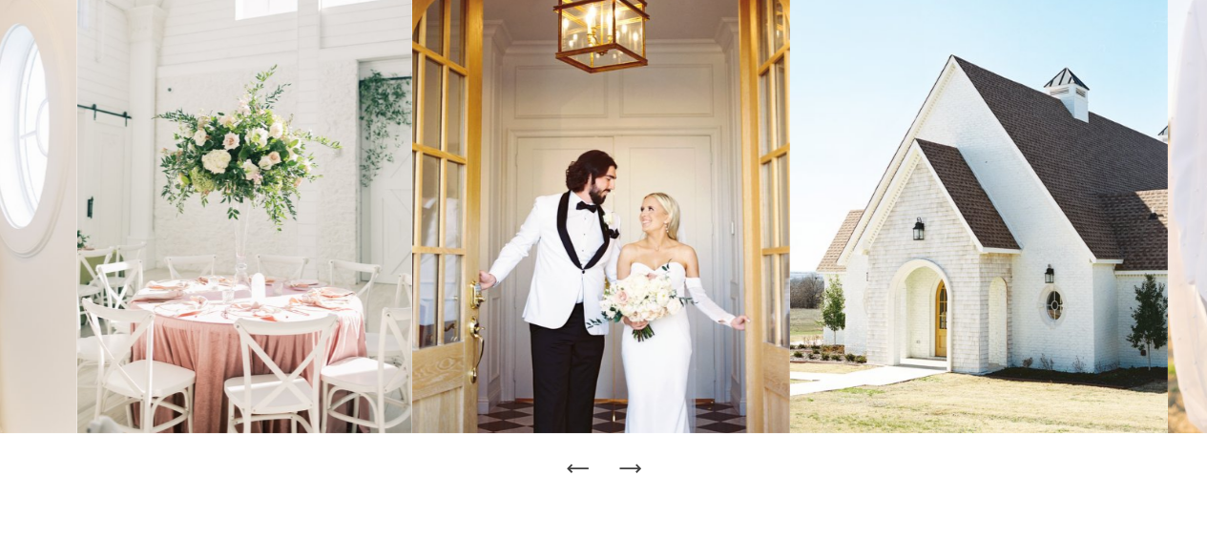
click at [580, 466] on icon "Previous Slide" at bounding box center [578, 468] width 27 height 27
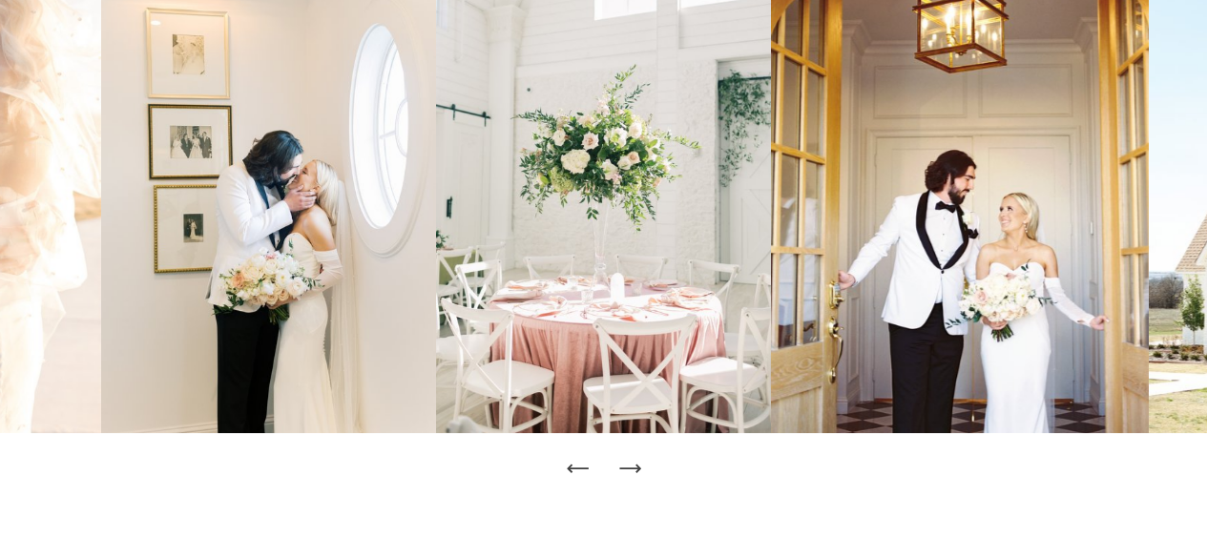
scroll to position [0, 0]
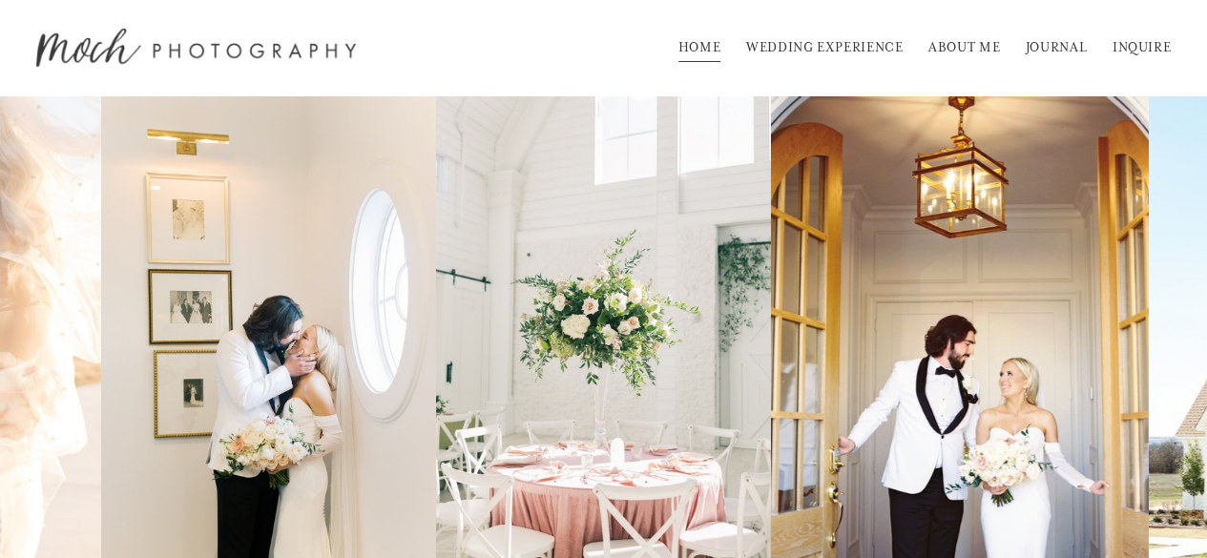
click at [990, 39] on link "ABOUT ME" at bounding box center [964, 47] width 72 height 31
